Goal: Navigation & Orientation: Find specific page/section

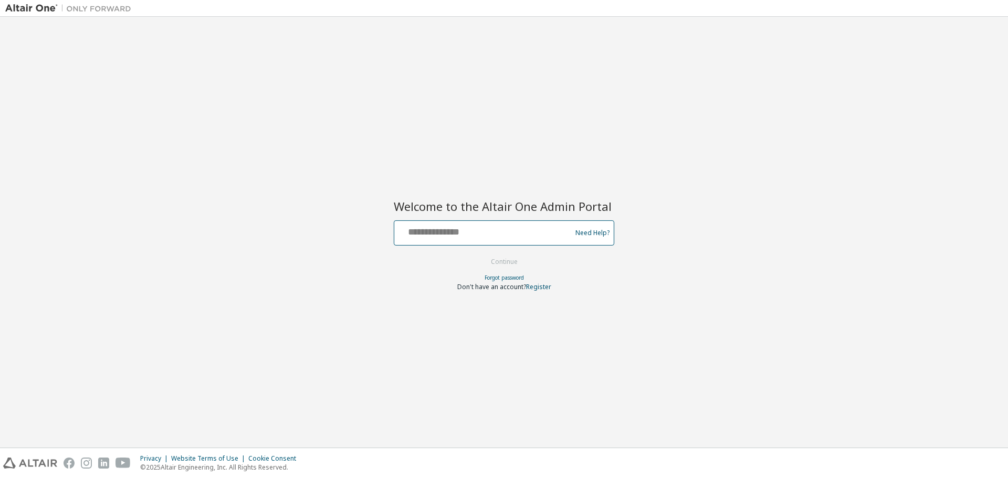
click at [508, 237] on input "text" at bounding box center [484, 230] width 172 height 15
type input "**********"
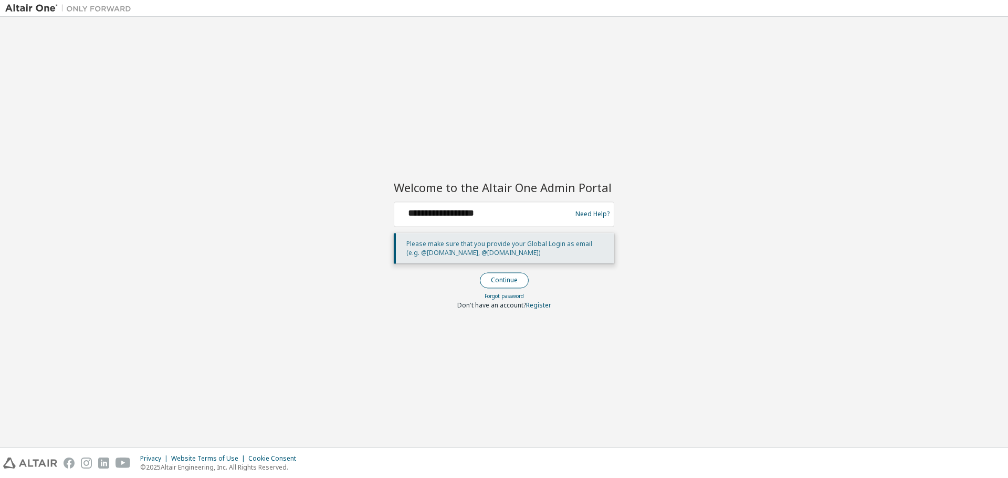
click at [502, 281] on button "Continue" at bounding box center [504, 280] width 49 height 16
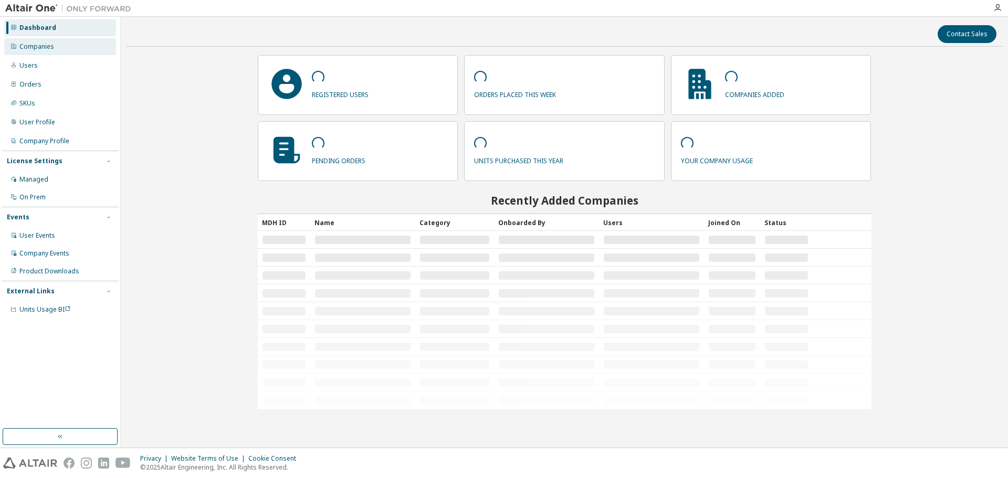
click at [55, 47] on div "Companies" at bounding box center [60, 46] width 112 height 17
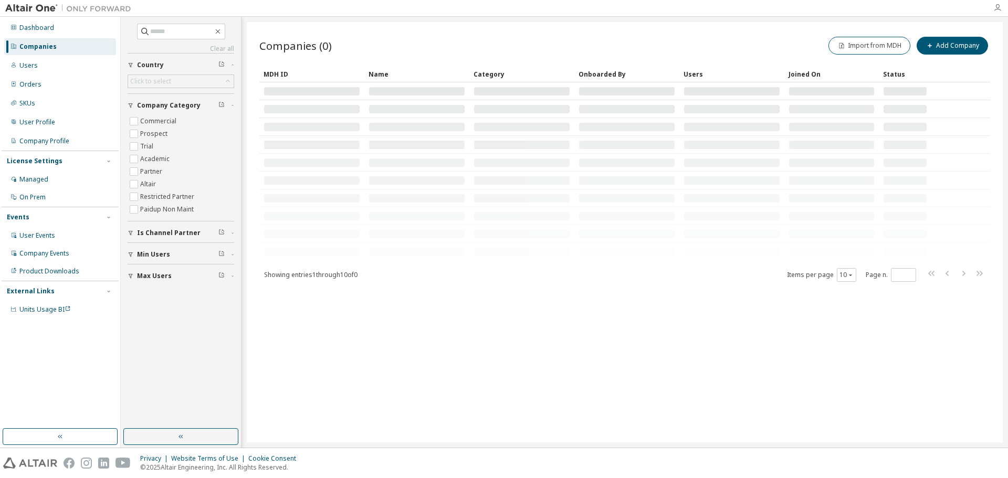
click at [999, 9] on icon "button" at bounding box center [997, 8] width 8 height 8
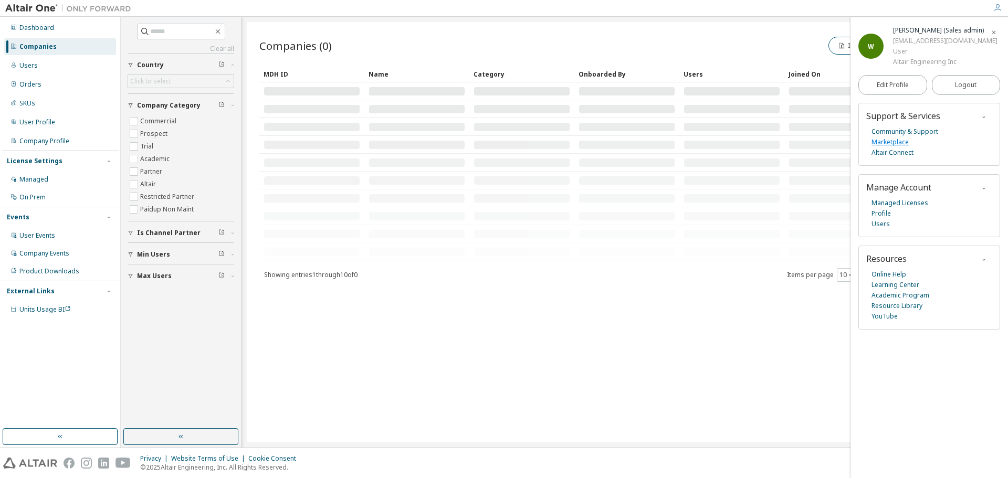
click at [877, 142] on link "Marketplace" at bounding box center [889, 142] width 37 height 10
